Goal: Information Seeking & Learning: Learn about a topic

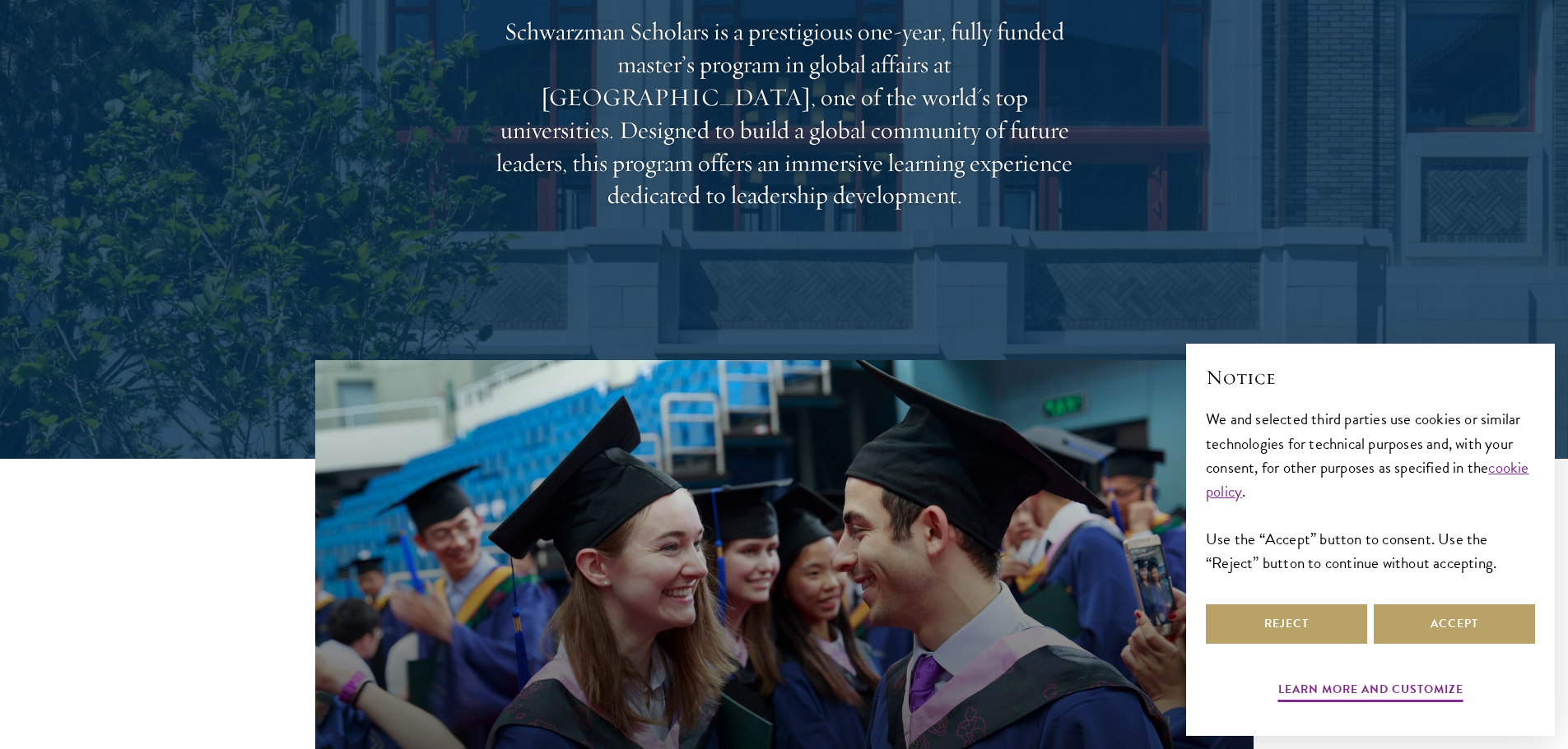
scroll to position [329, 0]
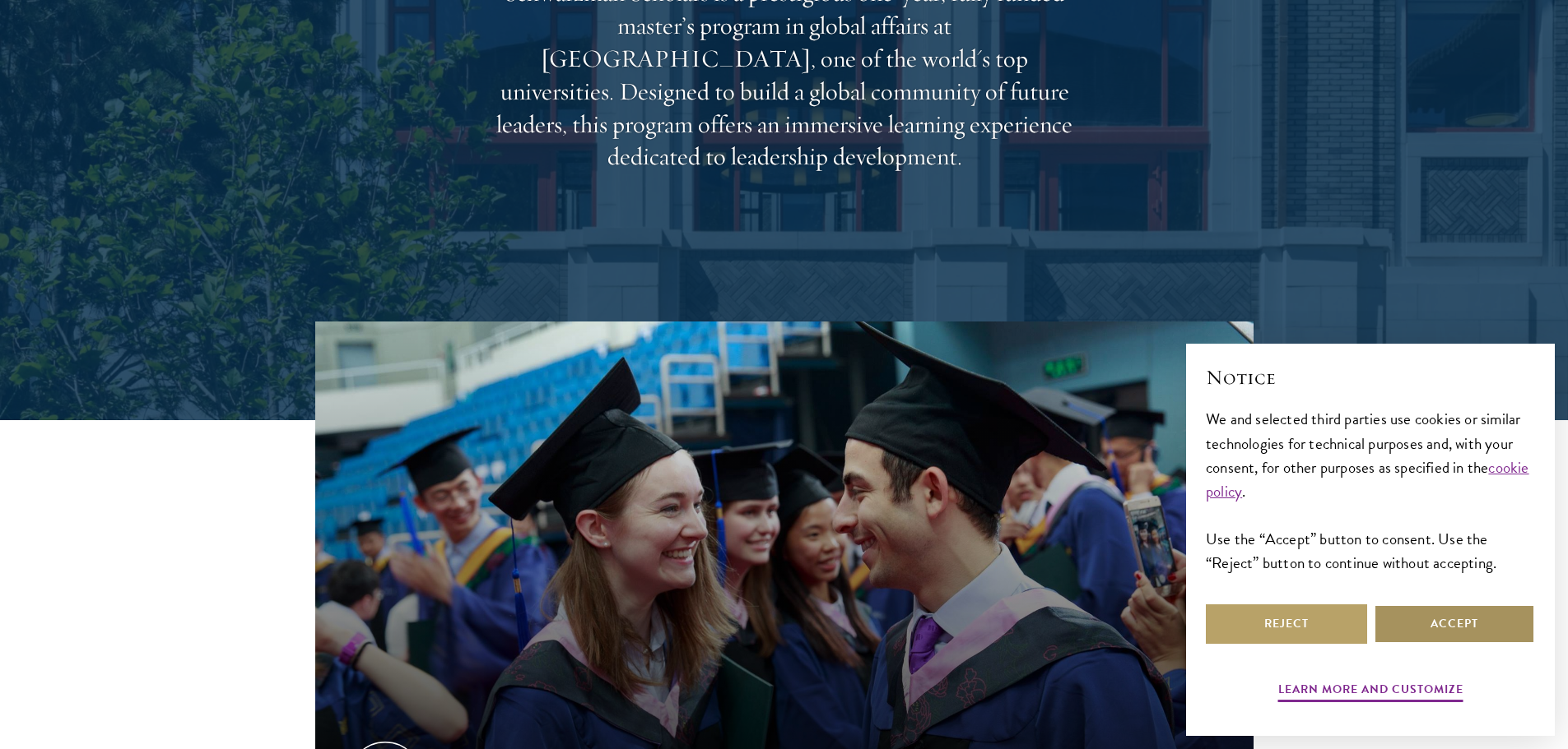
click at [1461, 622] on button "Accept" at bounding box center [1455, 624] width 162 height 39
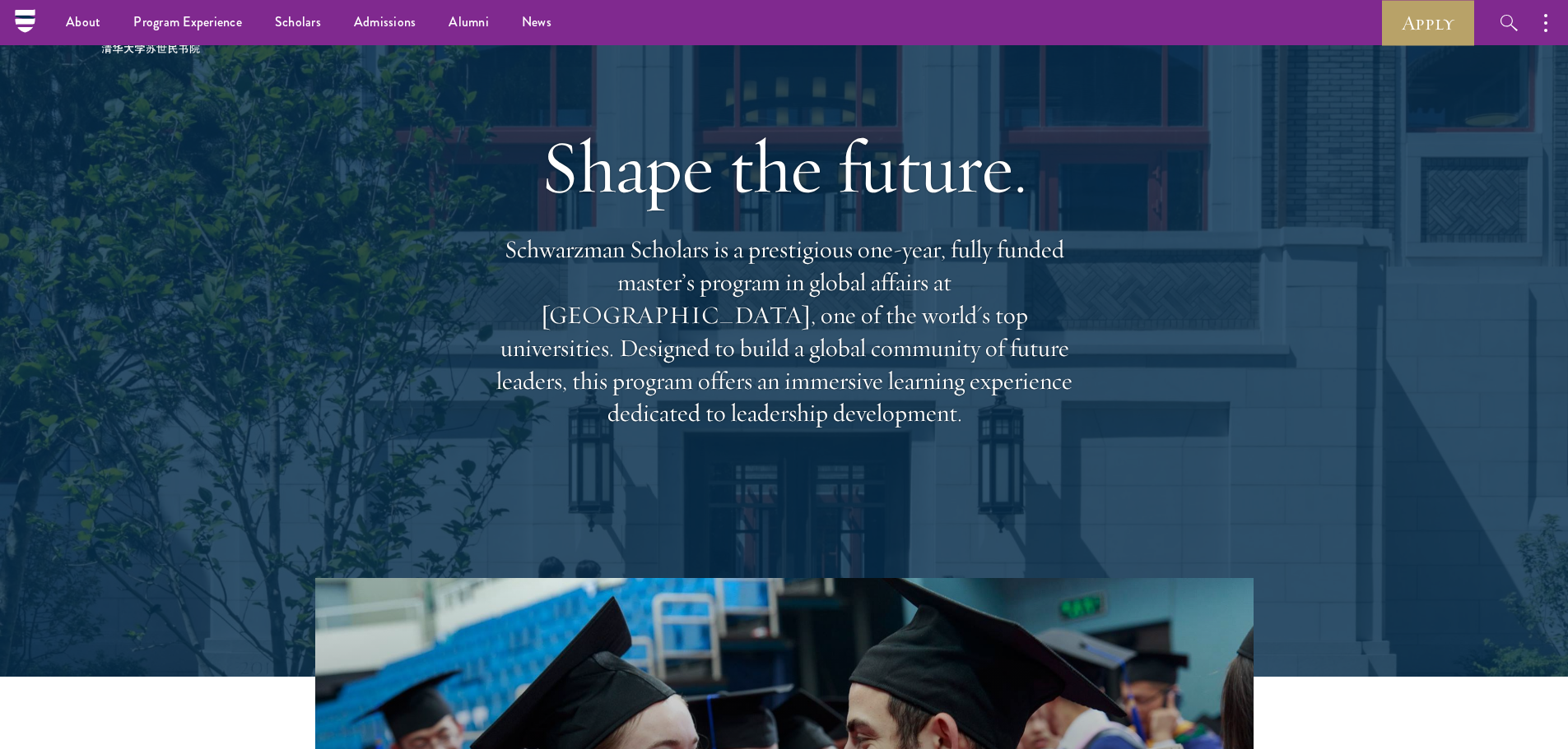
scroll to position [0, 0]
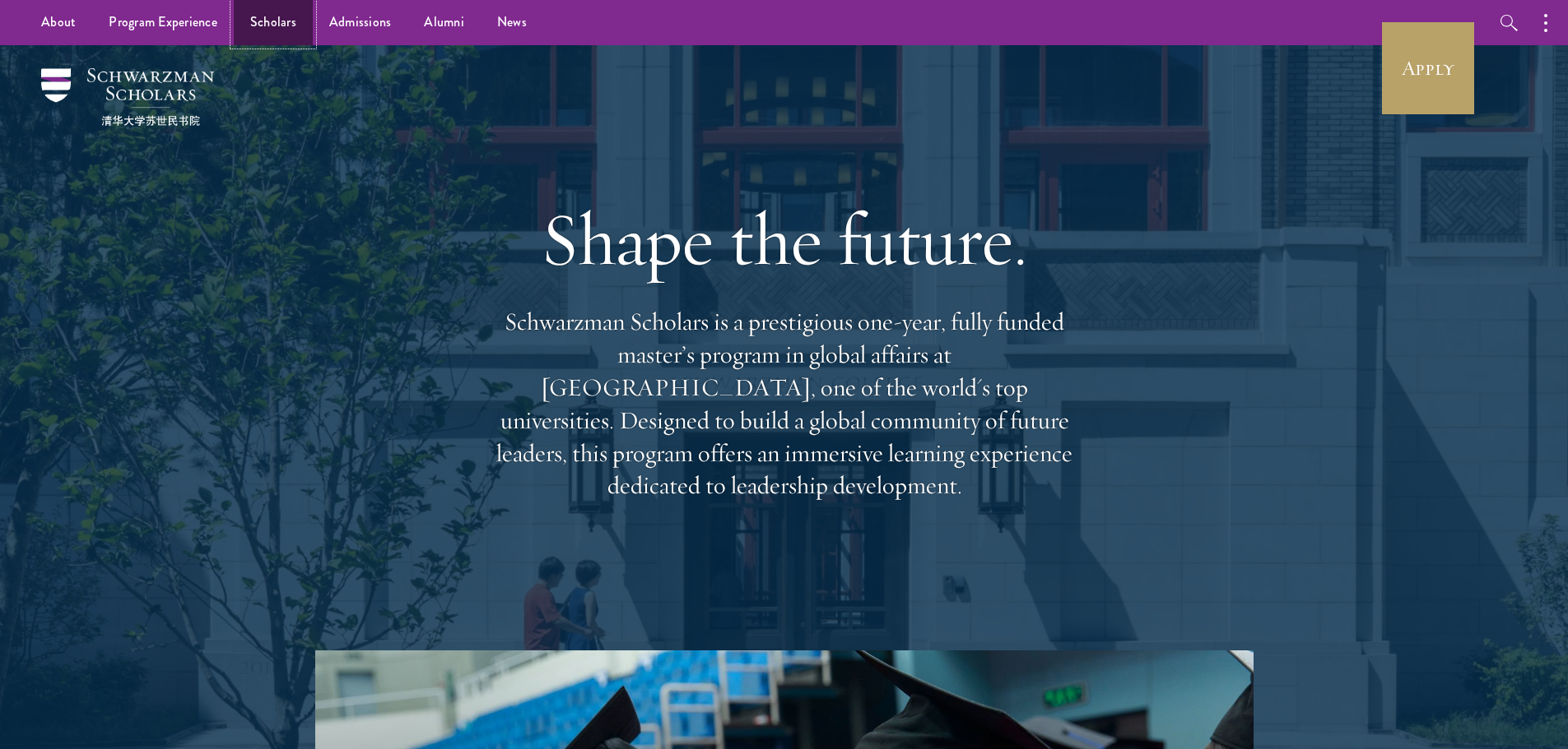
click at [254, 20] on link "Scholars" at bounding box center [273, 22] width 79 height 45
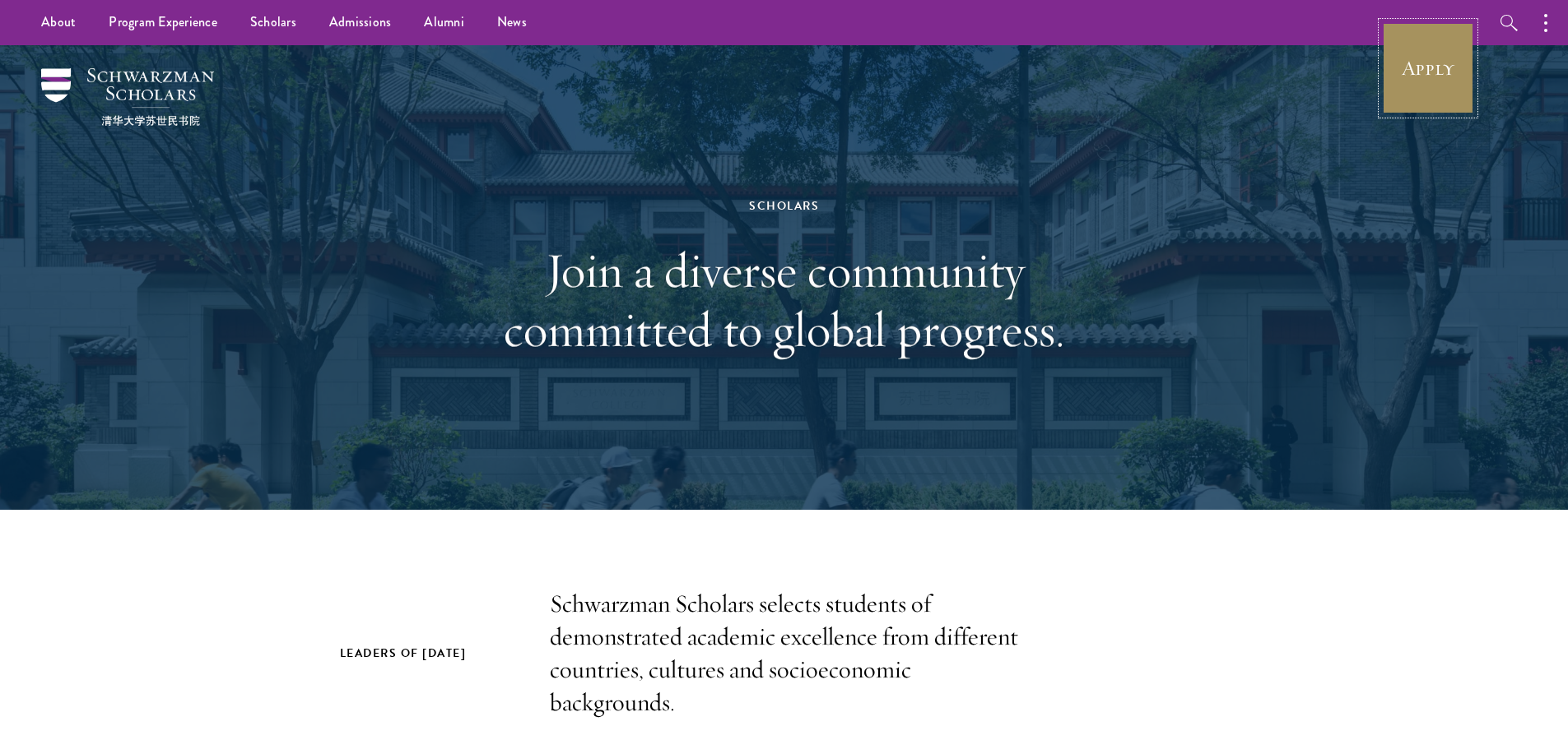
click at [1432, 74] on link "Apply" at bounding box center [1428, 68] width 92 height 92
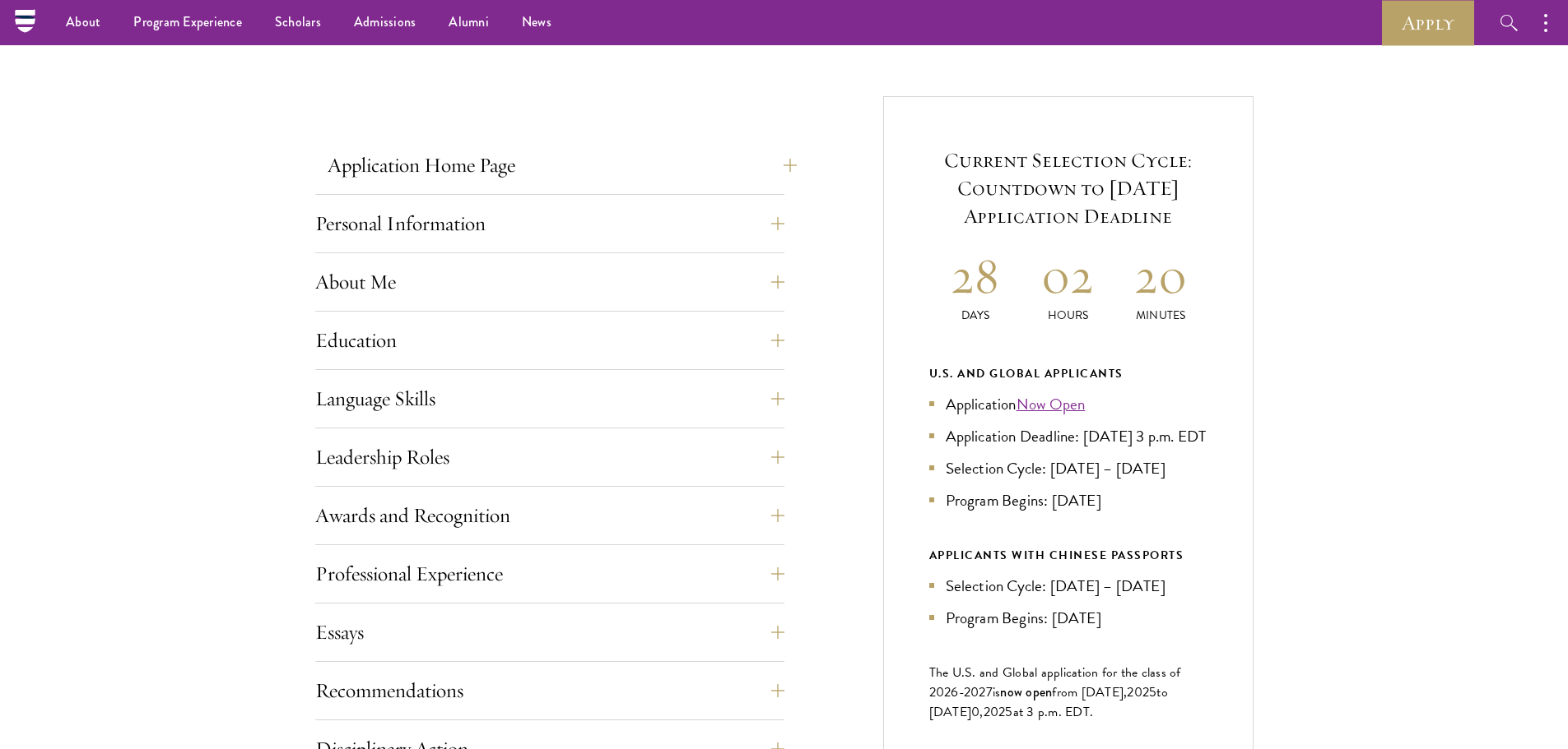
scroll to position [493, 0]
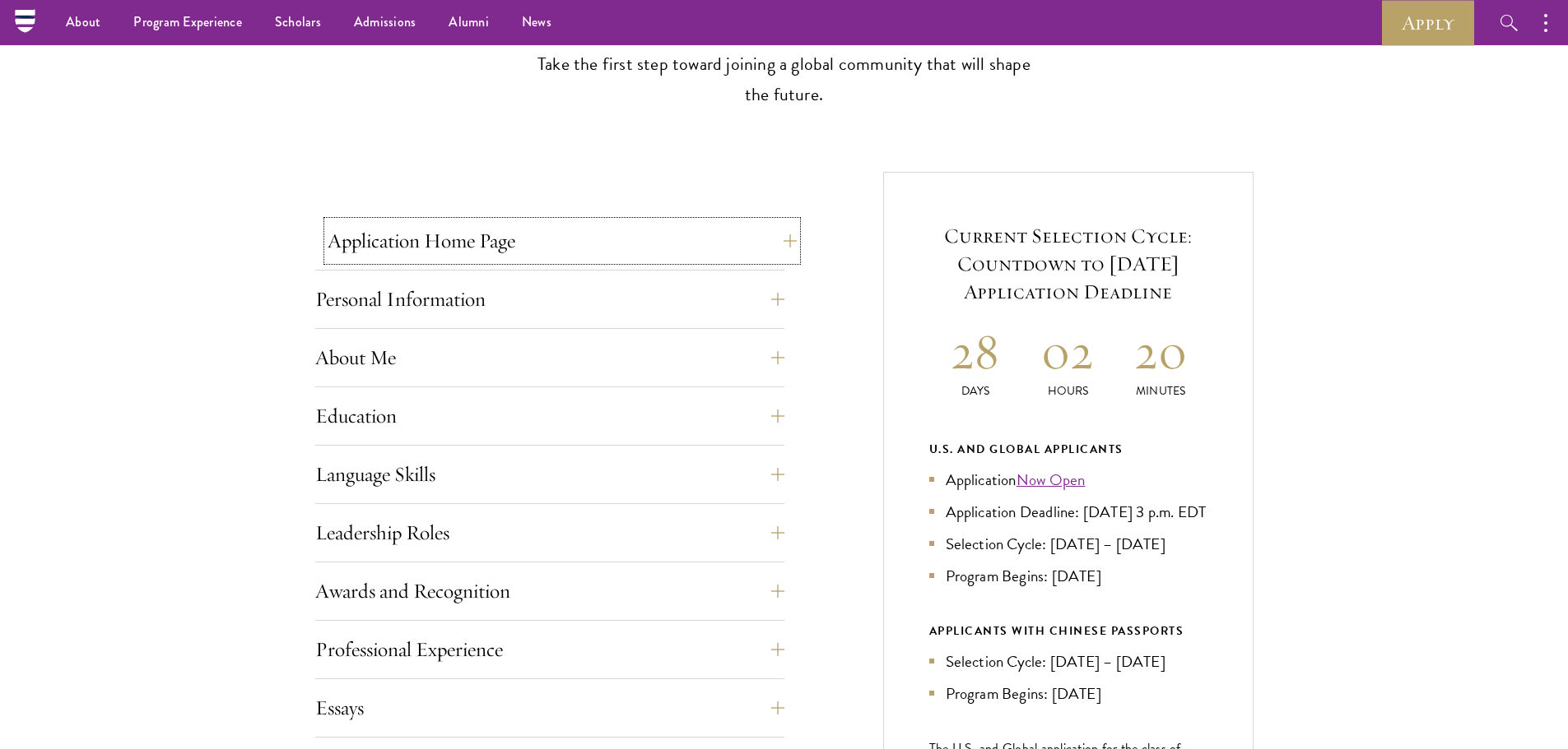
click at [416, 246] on button "Application Home Page" at bounding box center [562, 241] width 469 height 39
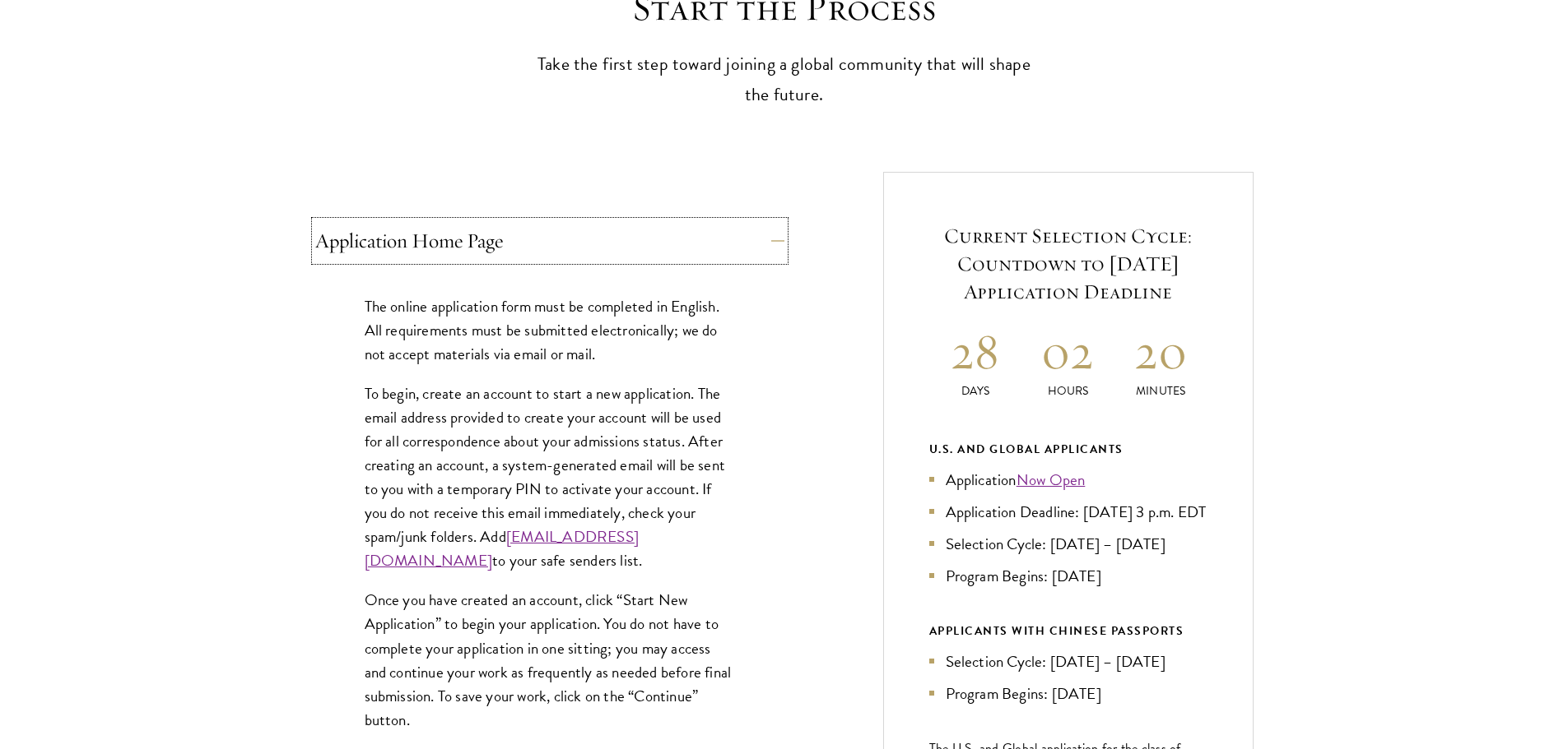
scroll to position [658, 0]
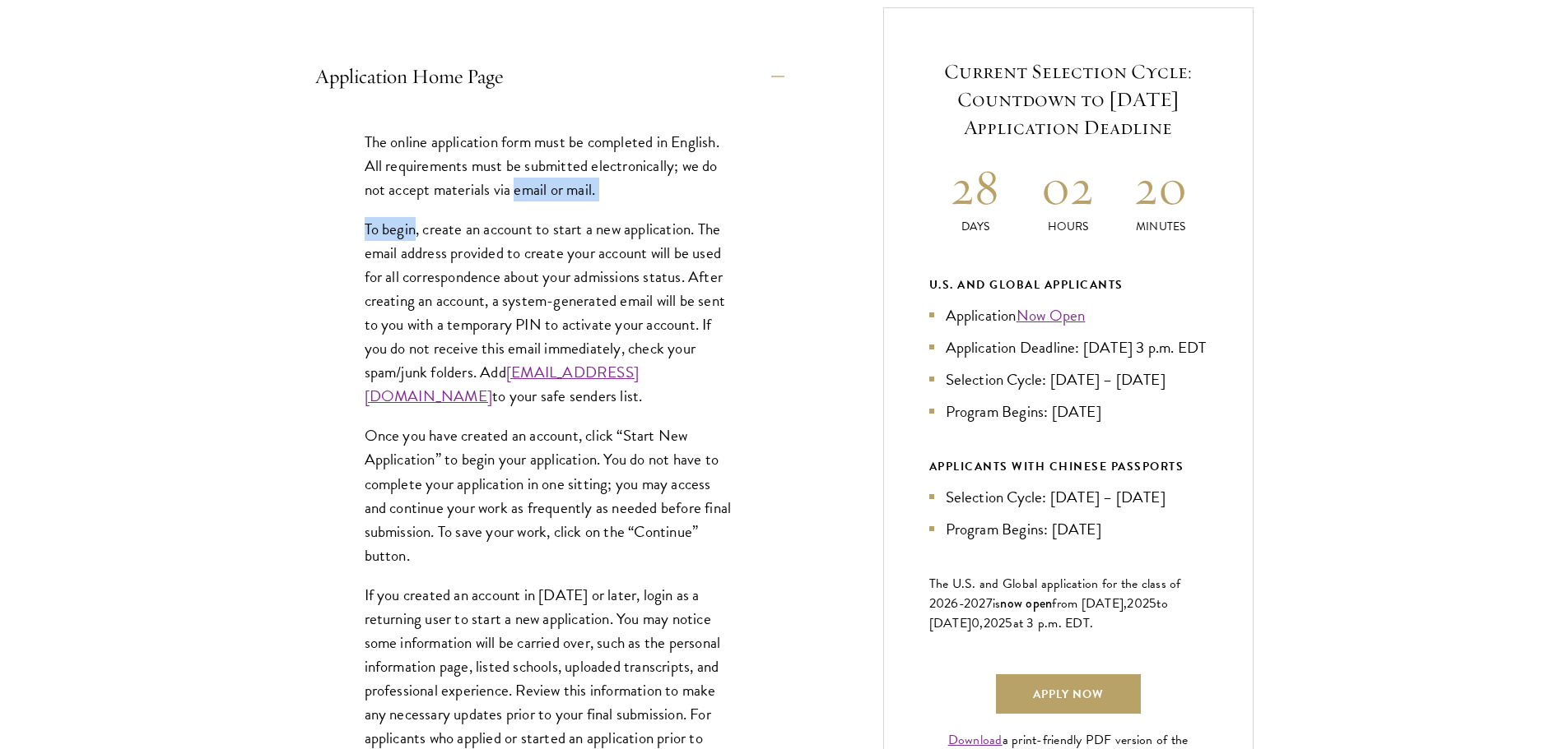
drag, startPoint x: 416, startPoint y: 229, endPoint x: 512, endPoint y: 186, distance: 105.2
click at [512, 186] on div "The online application form must be completed in English. All requirements must…" at bounding box center [549, 460] width 469 height 710
click at [597, 102] on div "Application Home Page The online application form must be completed in English.…" at bounding box center [549, 449] width 469 height 784
click at [550, 87] on button "Application Home Page" at bounding box center [562, 76] width 469 height 39
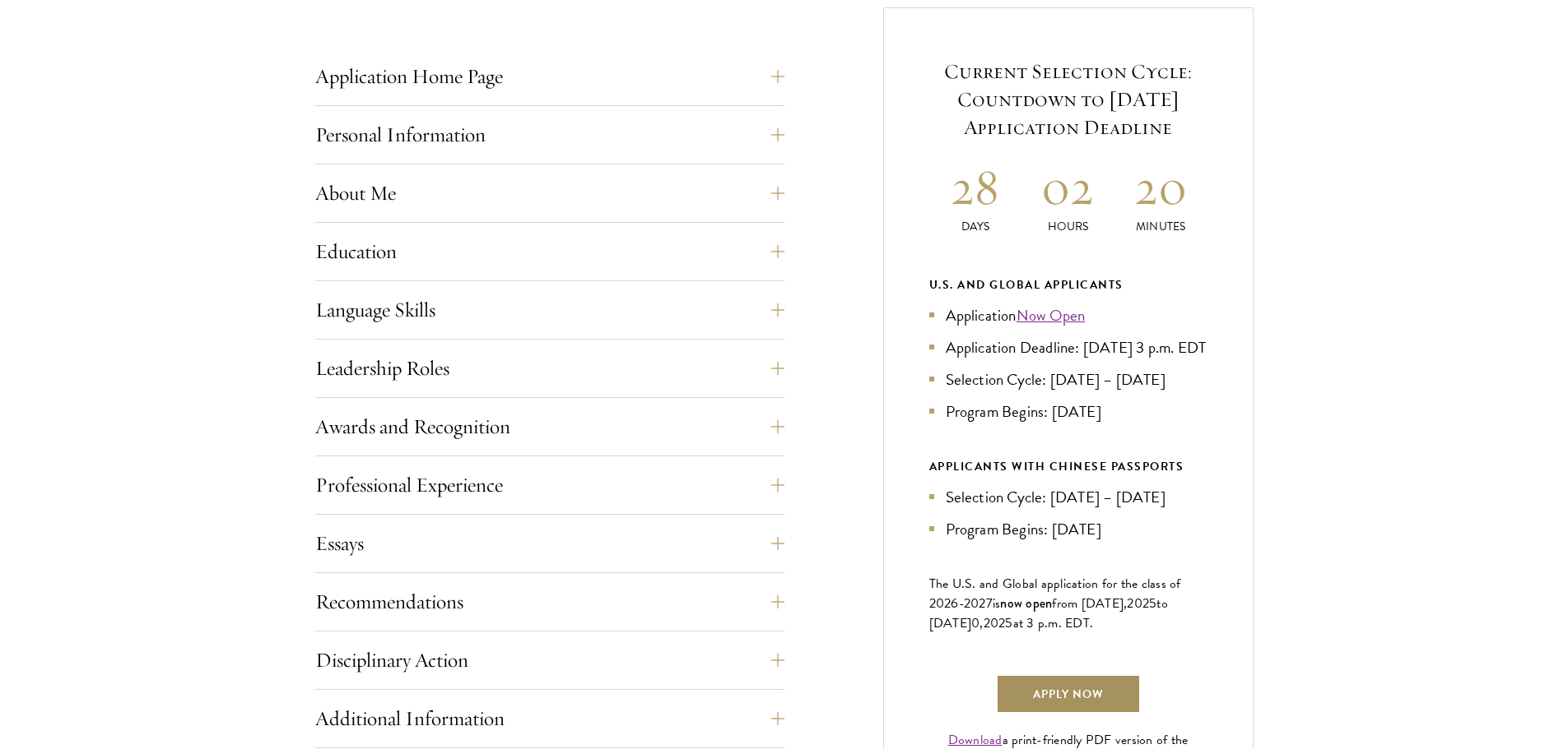
click at [1038, 704] on link "Apply Now" at bounding box center [1068, 694] width 145 height 39
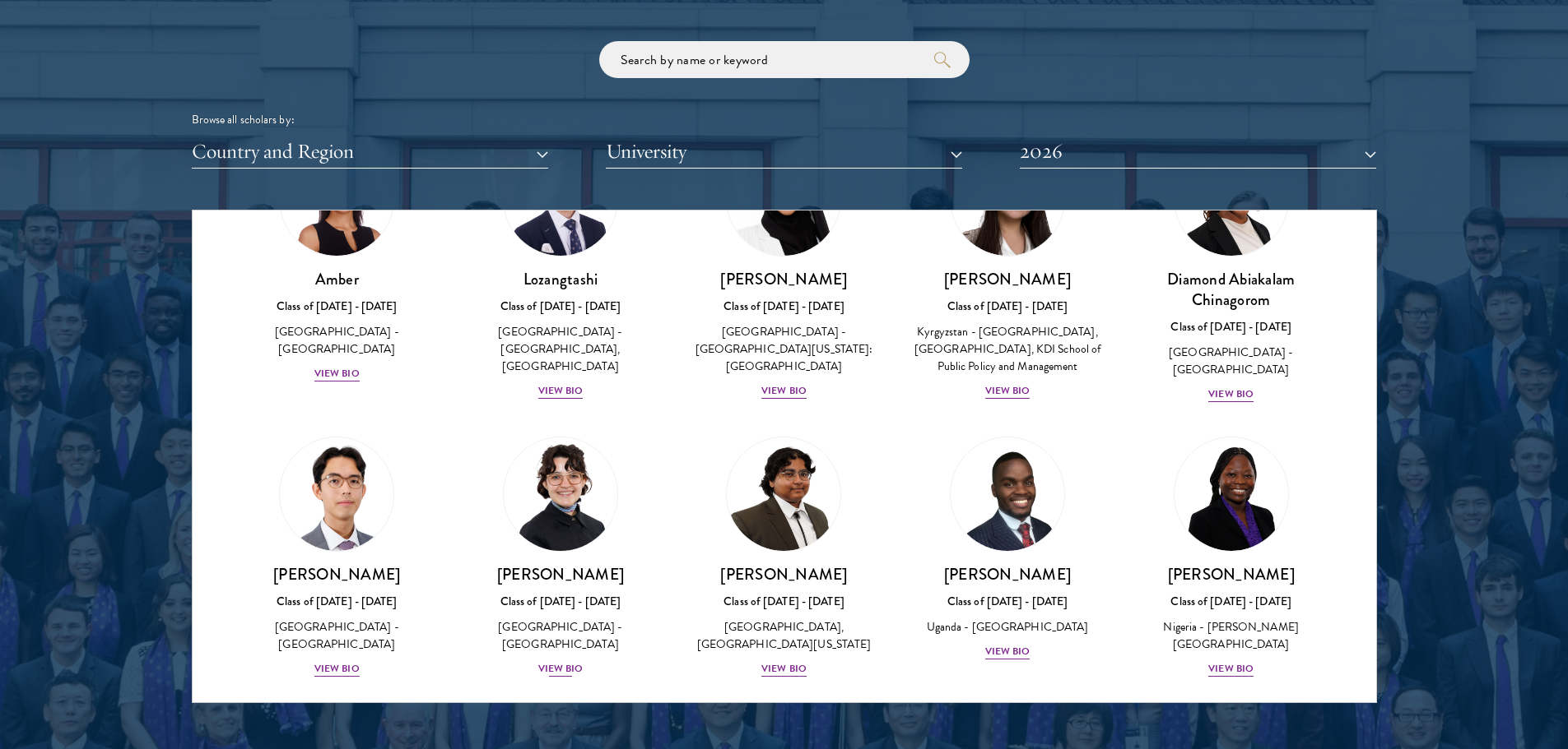
scroll to position [164, 0]
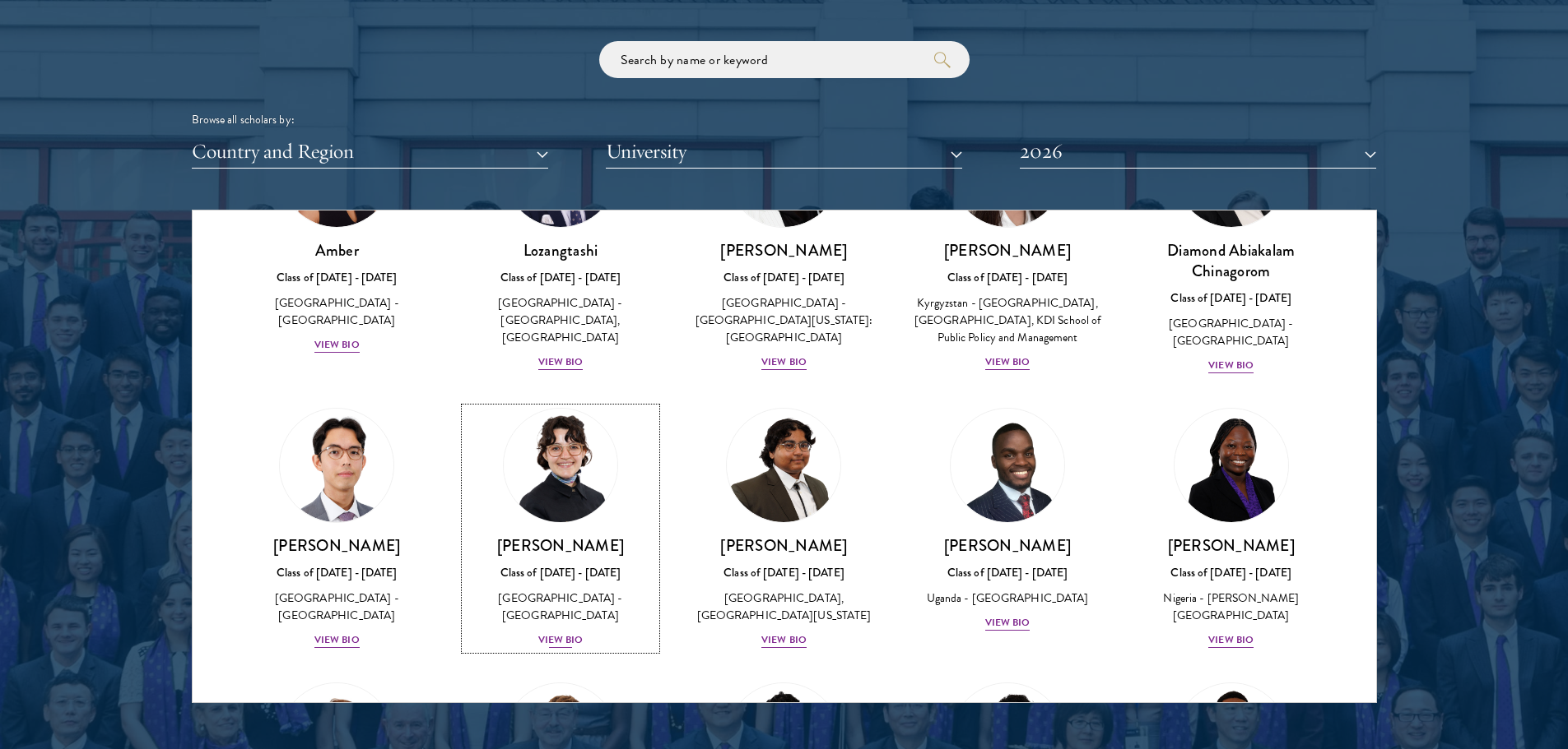
click at [563, 649] on div "View Bio" at bounding box center [561, 640] width 45 height 15
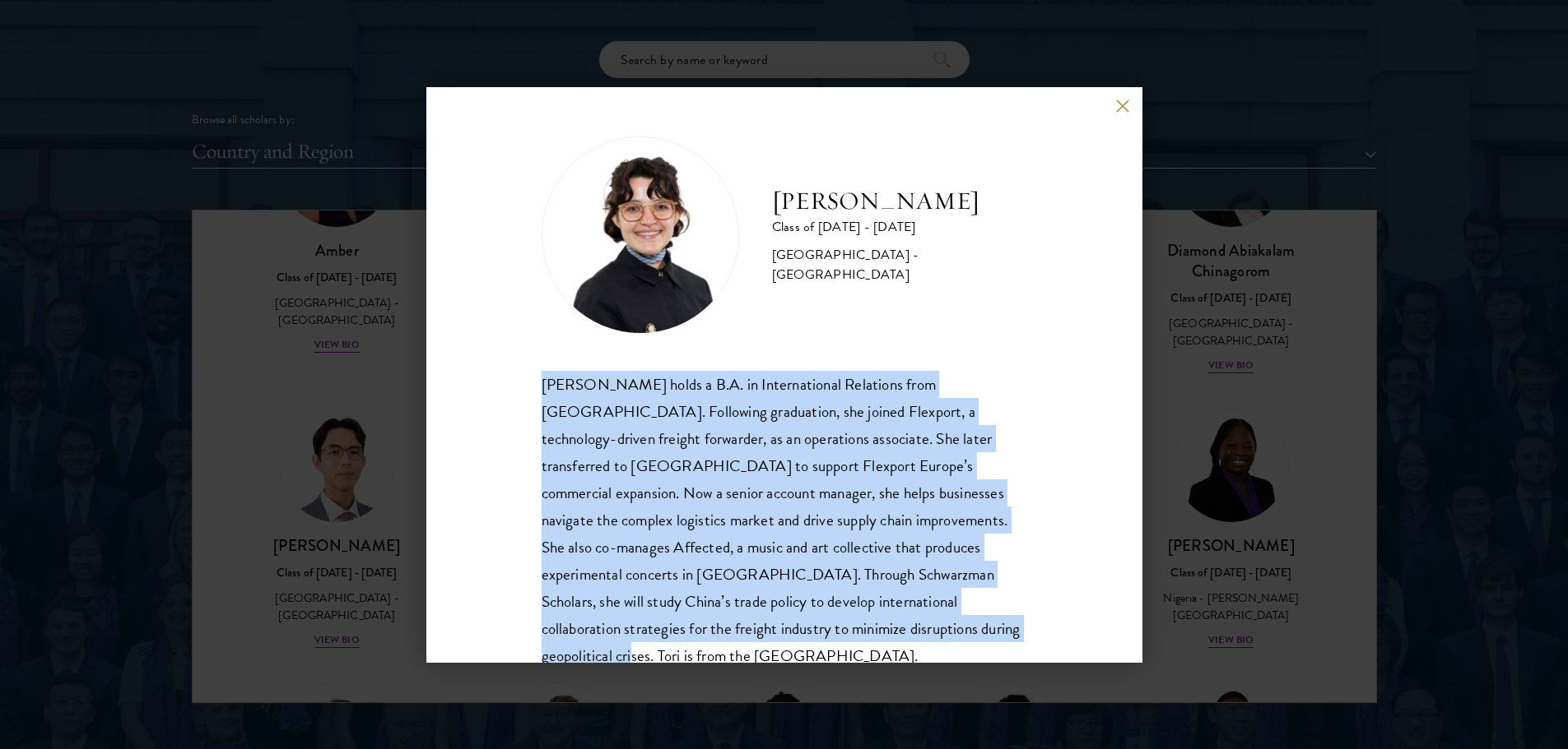
scroll to position [56, 0]
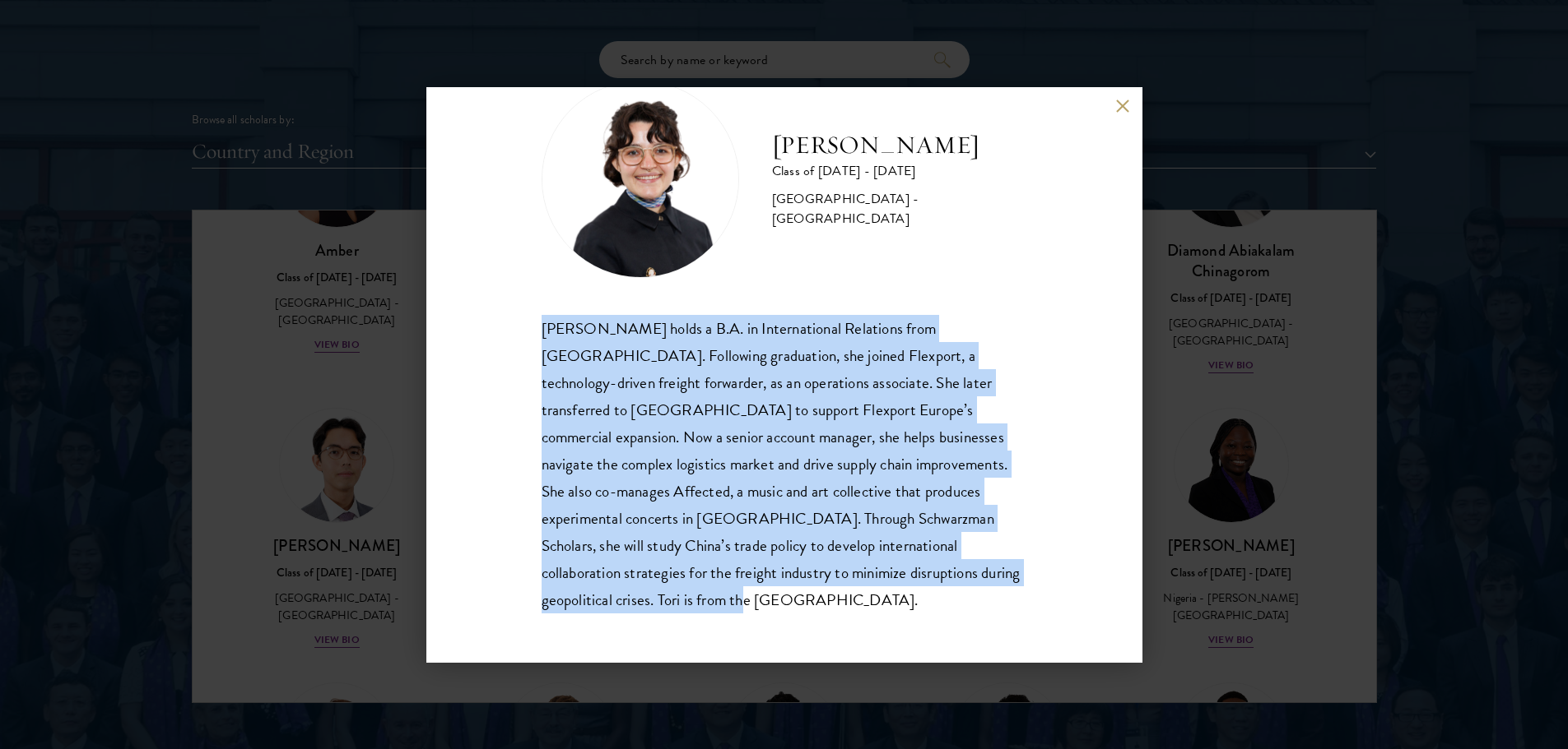
drag, startPoint x: 544, startPoint y: 386, endPoint x: 941, endPoint y: 600, distance: 451.0
click at [941, 600] on div "Victoria Agostini holds a B.A. in International Relations from Pomona College. …" at bounding box center [784, 465] width 486 height 300
copy div "Victoria Agostini holds a B.A. in International Relations from Pomona College. …"
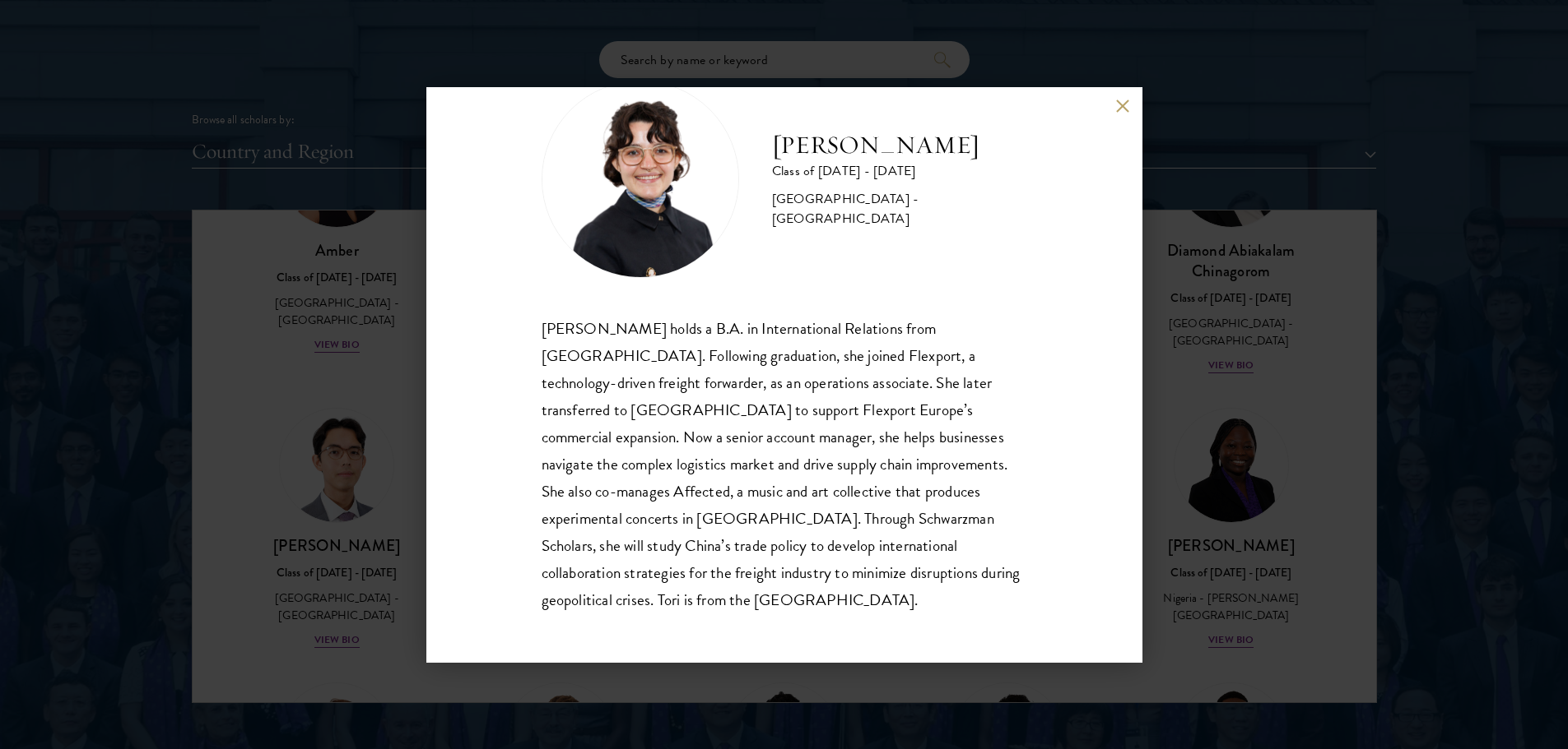
click at [1255, 366] on div "Victoria Agostini Class of 2025 - 2026 United States of America - Pomona Colleg…" at bounding box center [784, 374] width 1568 height 749
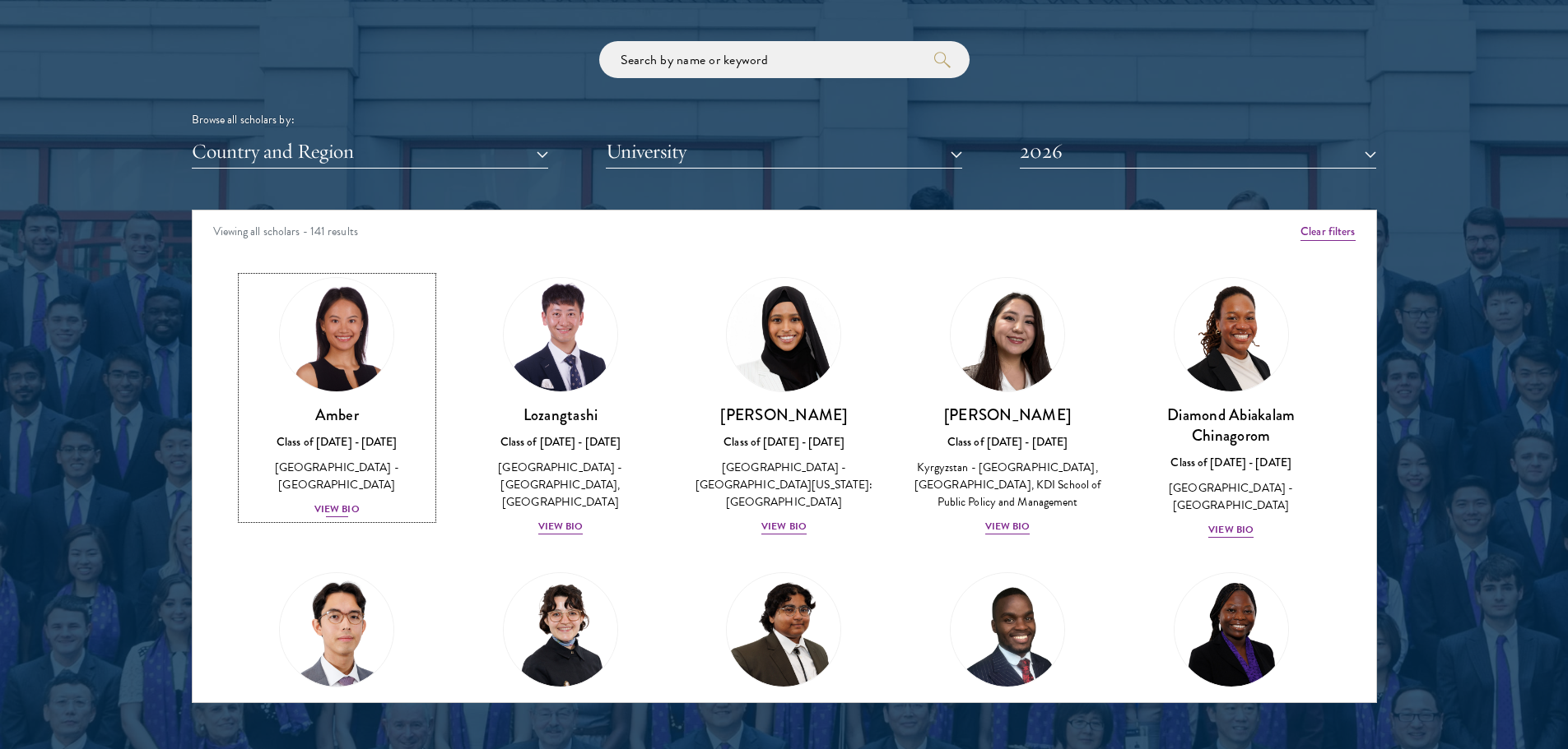
click at [324, 501] on div "View Bio" at bounding box center [337, 509] width 45 height 15
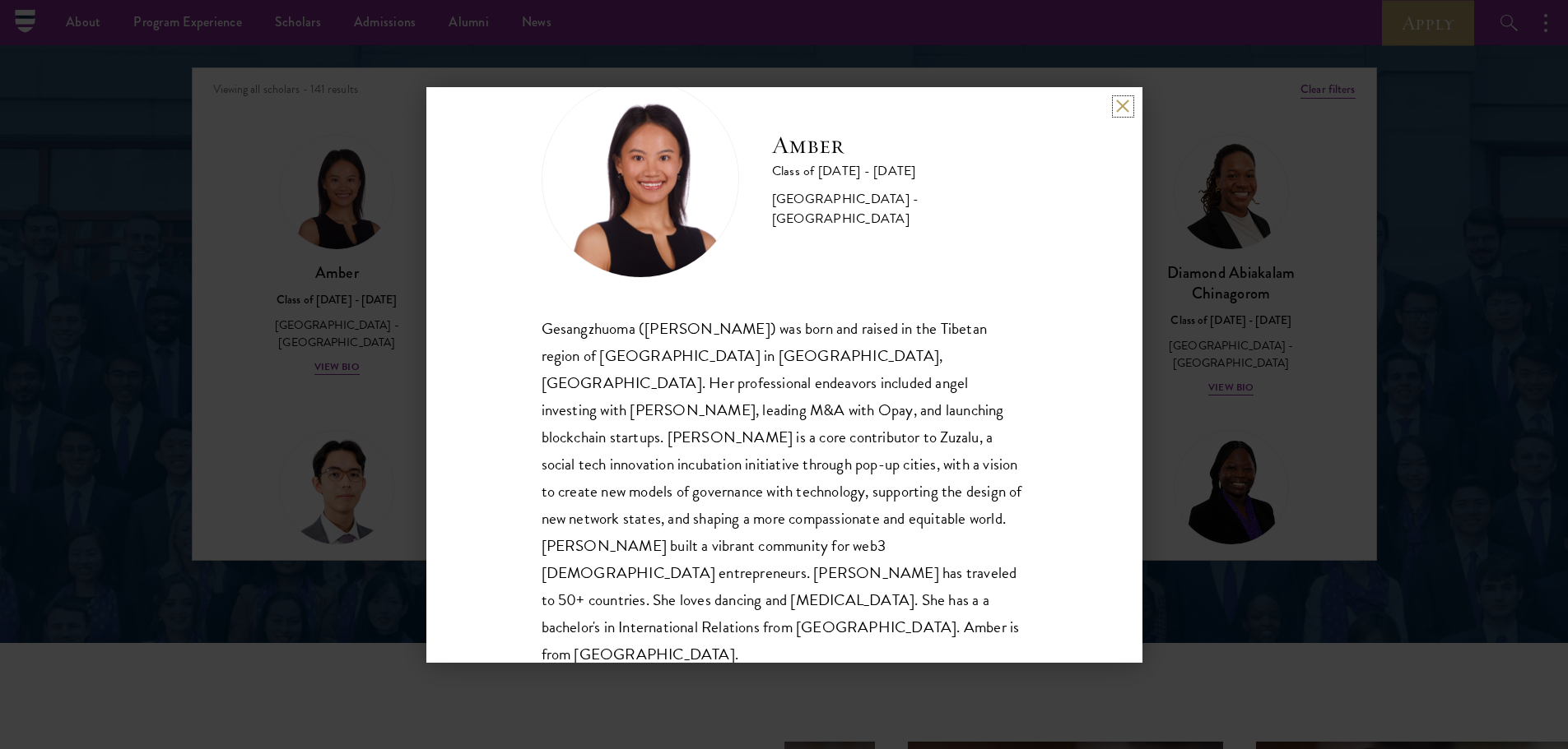
scroll to position [2057, 0]
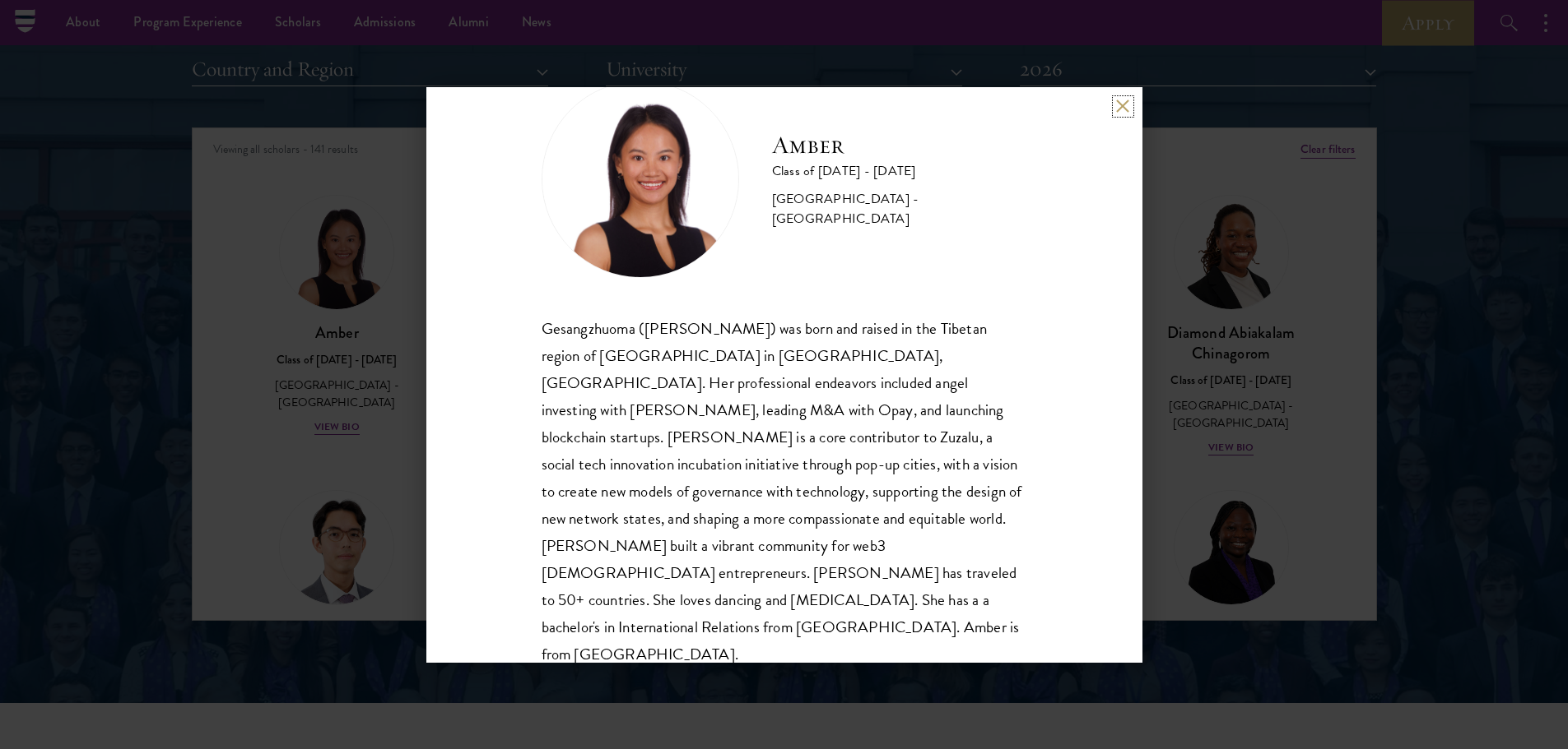
click at [1117, 104] on button at bounding box center [1123, 107] width 14 height 14
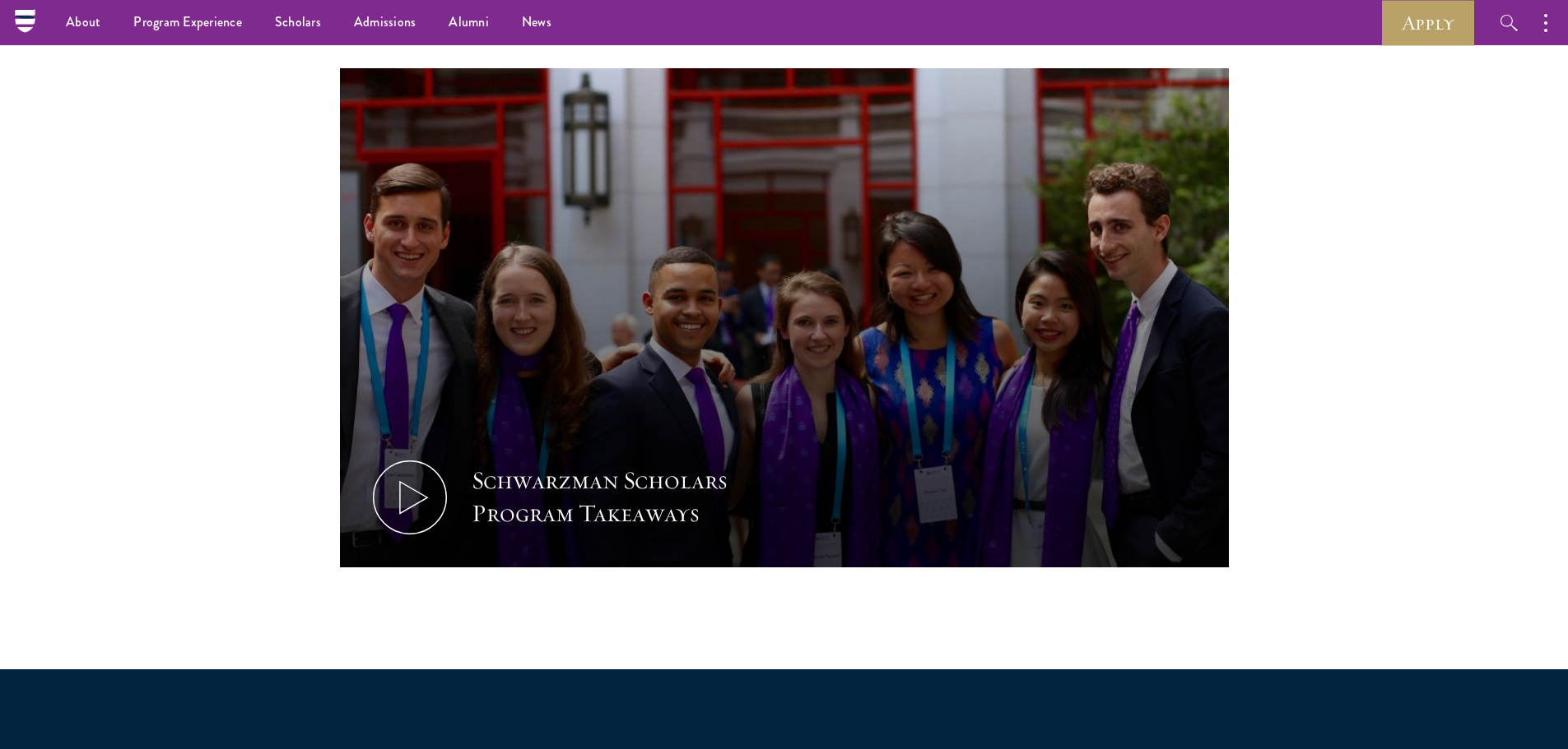
scroll to position [576, 0]
